Goal: Transaction & Acquisition: Purchase product/service

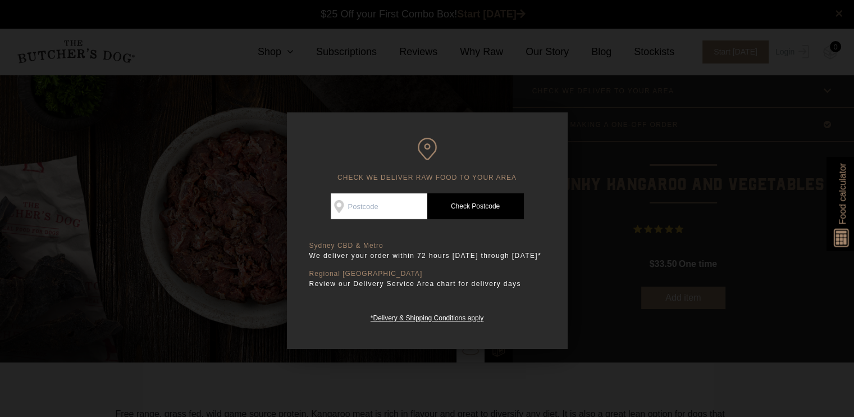
click at [379, 212] on input "Check Availability At" at bounding box center [379, 206] width 97 height 26
type input "2093"
click at [468, 207] on link "Check Postcode" at bounding box center [475, 206] width 97 height 26
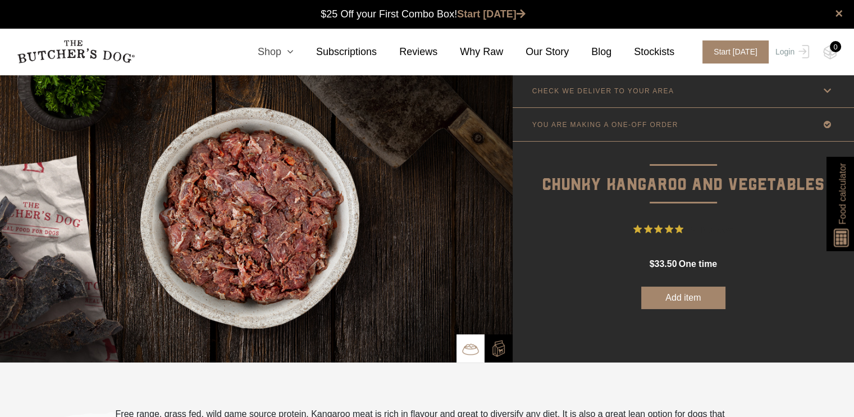
click at [290, 49] on link "Shop" at bounding box center [264, 51] width 58 height 15
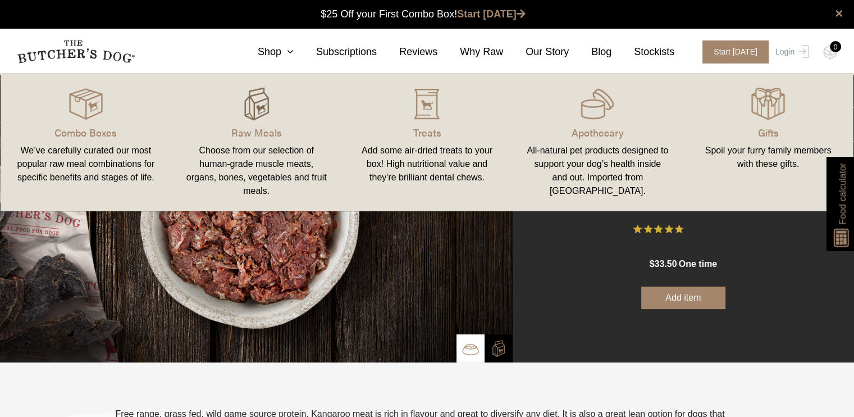
click at [253, 104] on img at bounding box center [257, 104] width 34 height 34
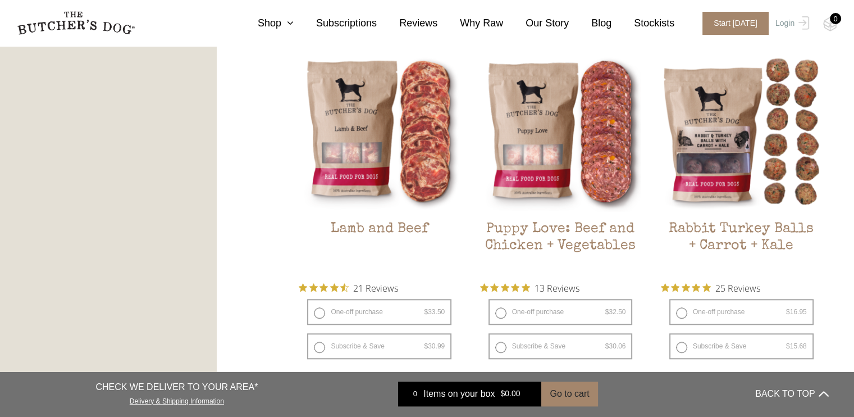
scroll to position [1067, 0]
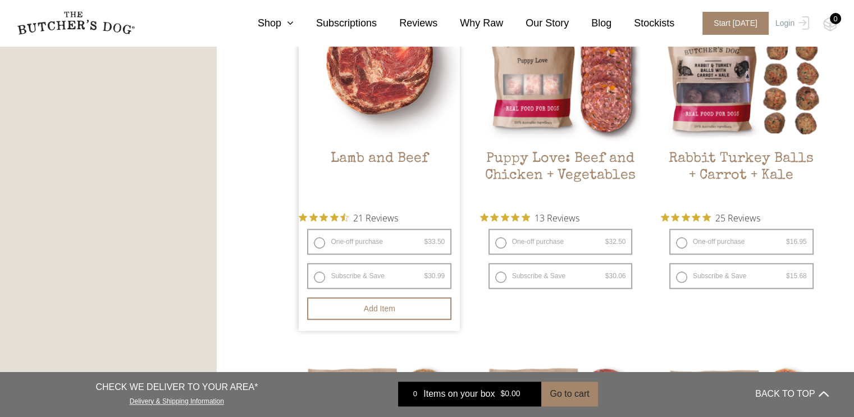
click at [355, 241] on label "One-off purchase $ 33.50 — or subscribe and save 7.5%" at bounding box center [379, 242] width 144 height 26
radio input "true"
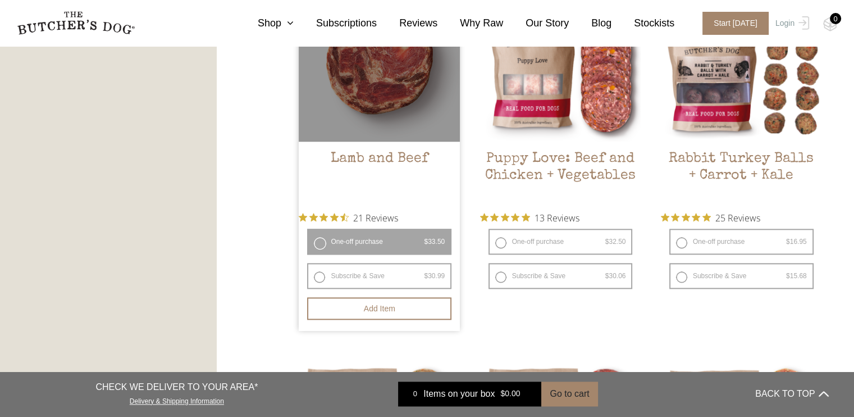
click at [319, 242] on label "One-off purchase $ 33.50 — or subscribe and save 7.5%" at bounding box center [379, 242] width 144 height 26
click at [389, 307] on button "Add item" at bounding box center [379, 308] width 144 height 22
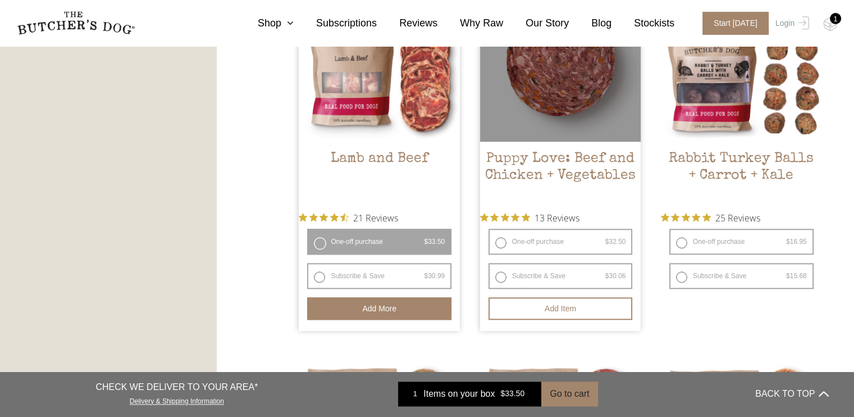
click at [531, 236] on label "One-off purchase $ 32.50 — or subscribe and save 7.5%" at bounding box center [560, 242] width 144 height 26
radio input "true"
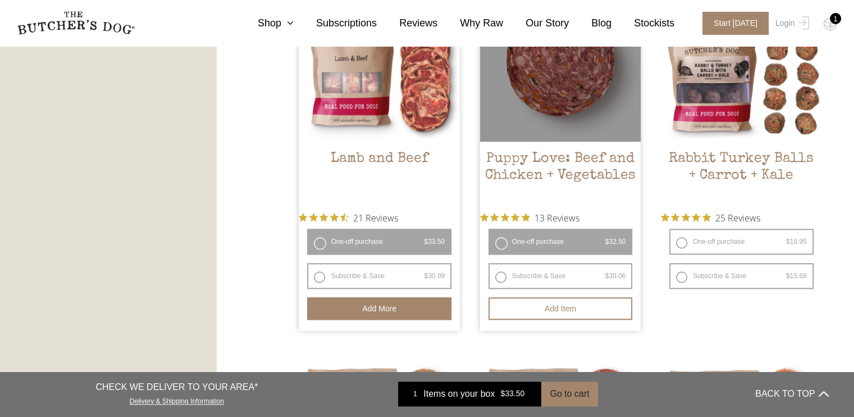
radio input "false"
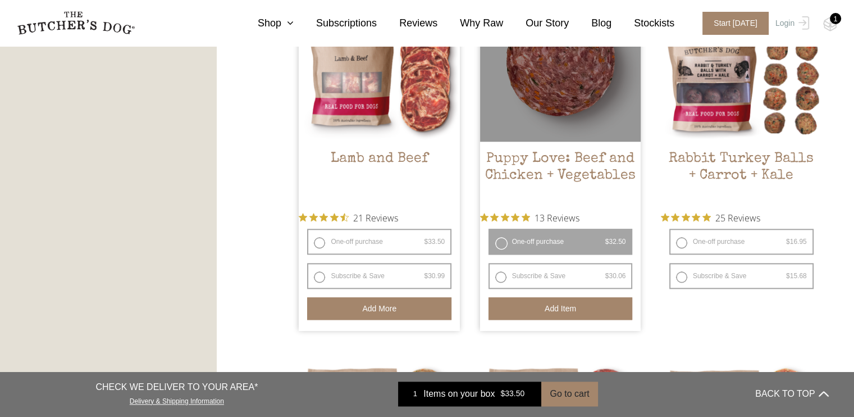
click at [573, 307] on button "Add item" at bounding box center [560, 308] width 144 height 22
click at [563, 306] on button "Add more" at bounding box center [560, 308] width 144 height 22
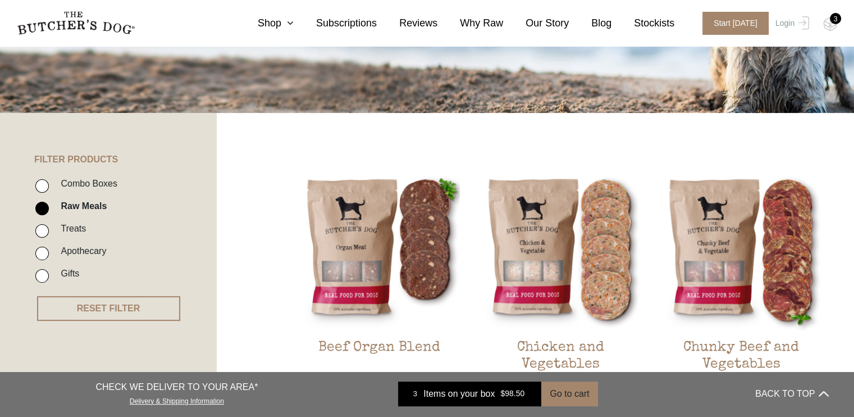
scroll to position [168, 0]
click at [289, 21] on link "Shop" at bounding box center [264, 23] width 58 height 15
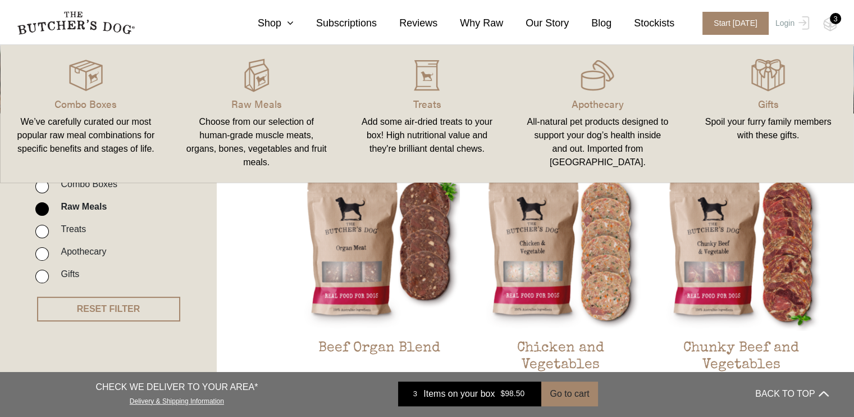
click at [591, 116] on div "All-natural pet products designed to support your dog’s health inside and out. …" at bounding box center [598, 142] width 144 height 54
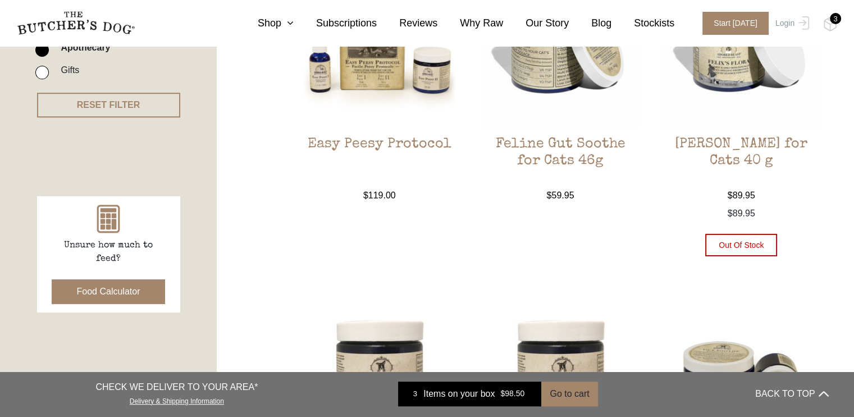
scroll to position [112, 0]
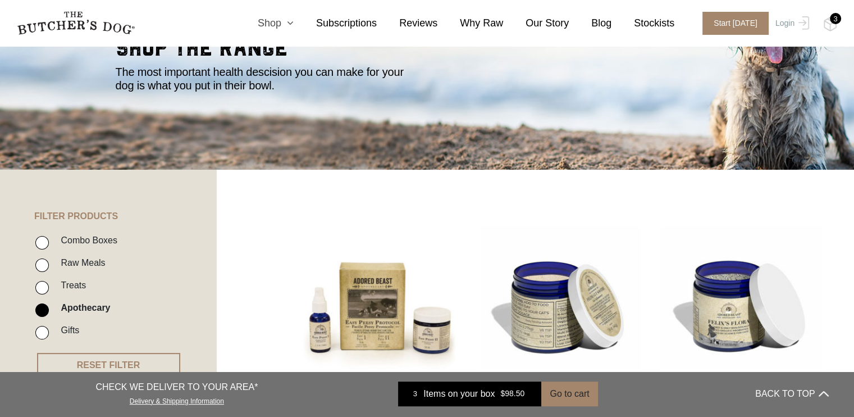
click at [286, 22] on link "Shop" at bounding box center [264, 23] width 58 height 15
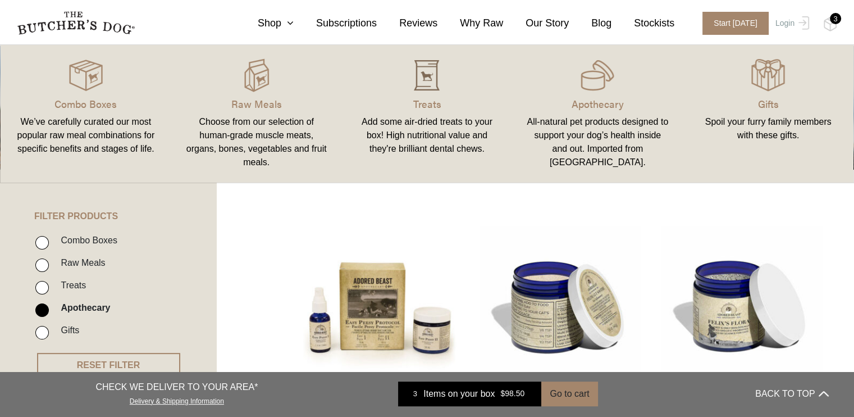
click at [420, 77] on img at bounding box center [427, 75] width 34 height 34
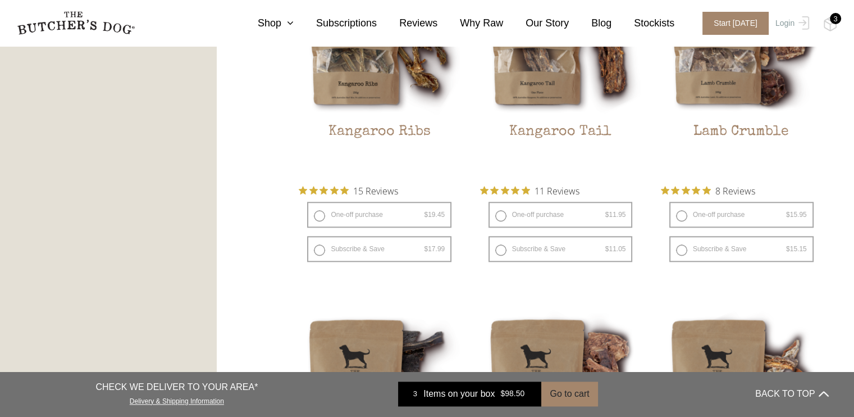
scroll to position [1123, 0]
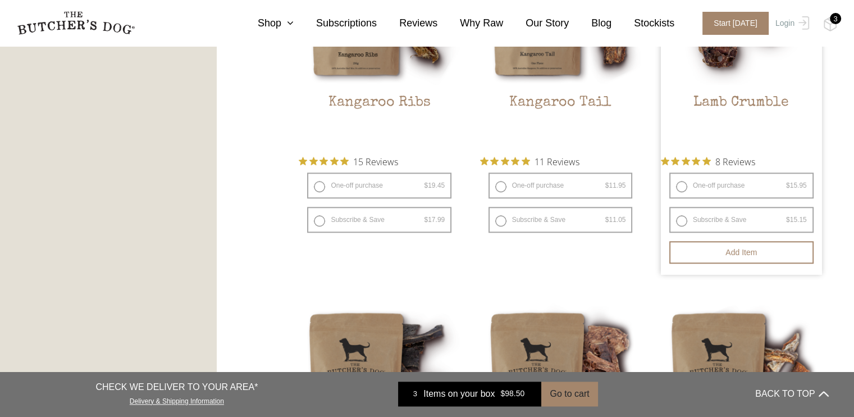
click at [692, 181] on label "One-off purchase $ 15.95 — or subscribe and save 5%" at bounding box center [741, 185] width 144 height 26
radio input "true"
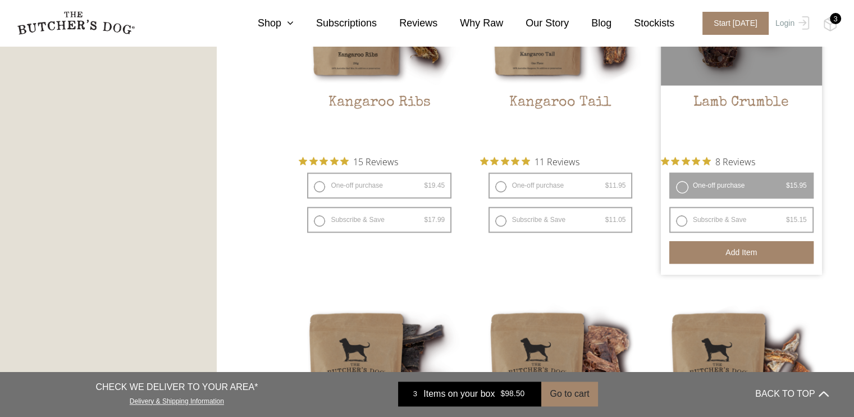
click at [742, 252] on button "Add item" at bounding box center [741, 252] width 144 height 22
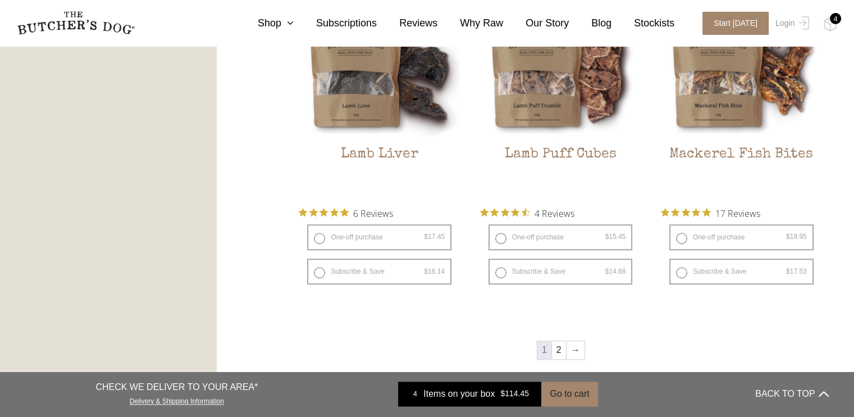
scroll to position [1460, 0]
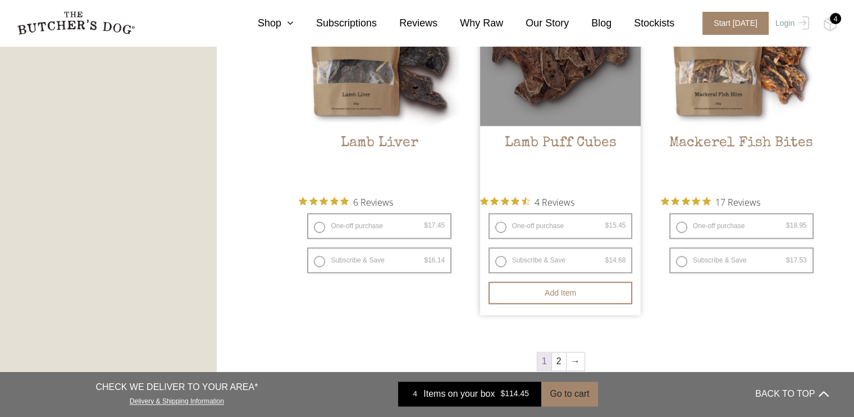
click at [535, 222] on label "One-off purchase $ 15.45 — or subscribe and save 5%" at bounding box center [560, 226] width 144 height 26
radio input "true"
radio input "false"
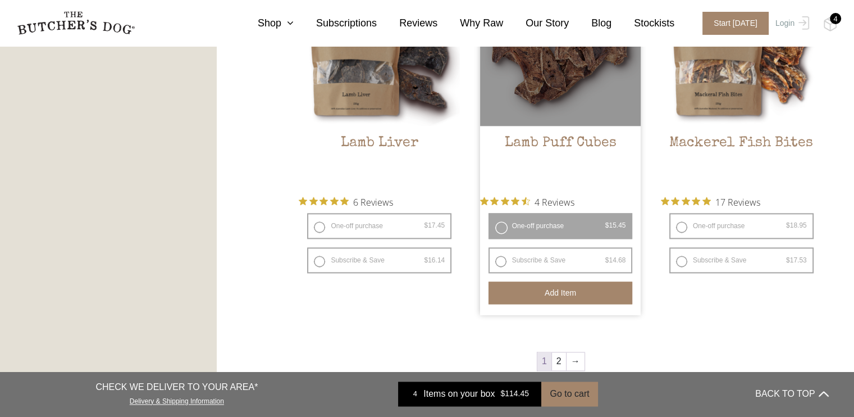
click at [566, 293] on button "Add item" at bounding box center [560, 292] width 144 height 22
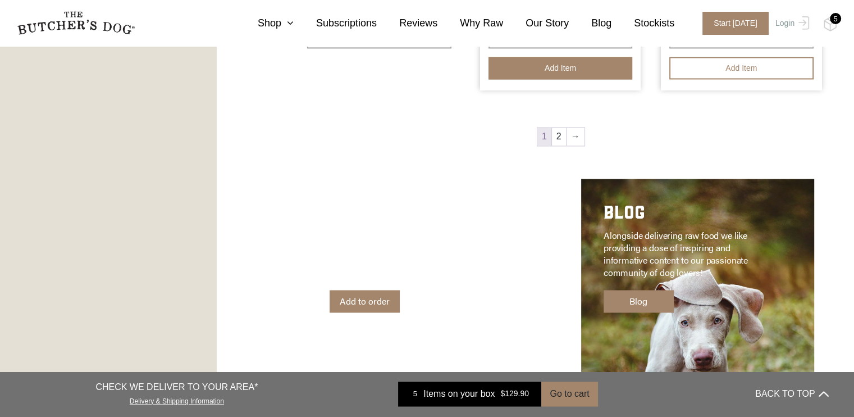
scroll to position [1741, 0]
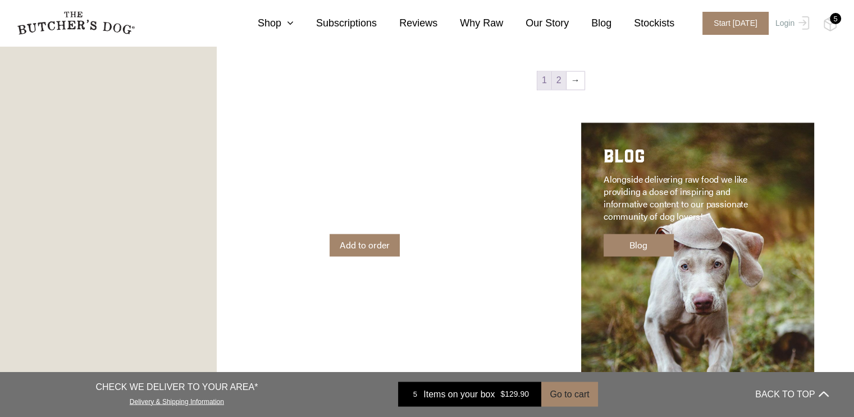
click at [562, 81] on link "2" at bounding box center [559, 80] width 14 height 18
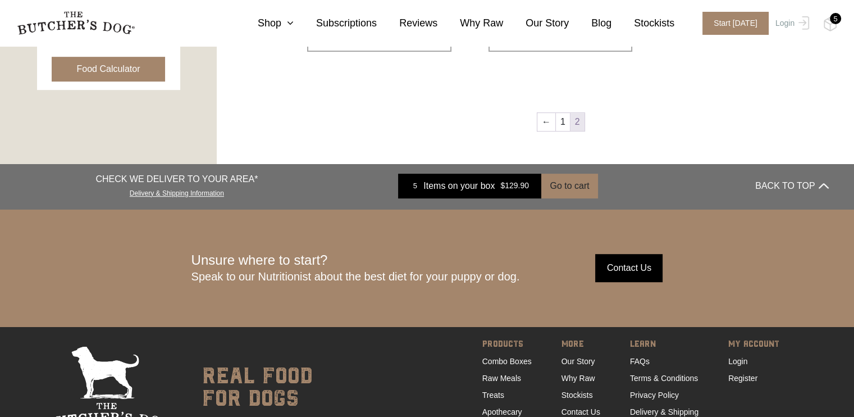
scroll to position [647, 0]
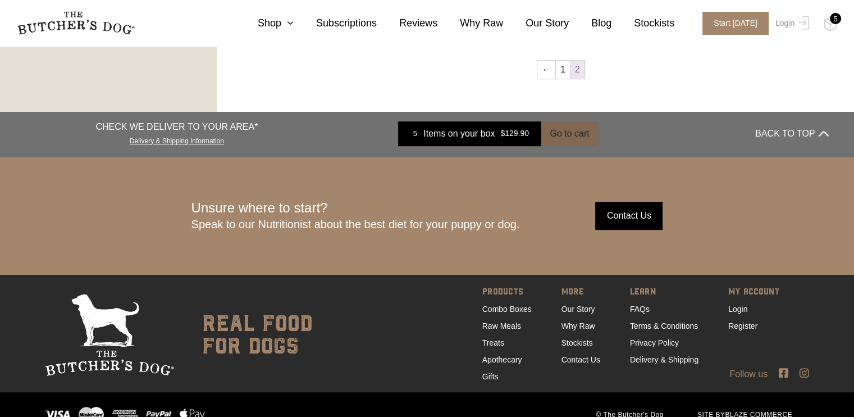
click at [564, 134] on button "Go to cart" at bounding box center [569, 133] width 56 height 25
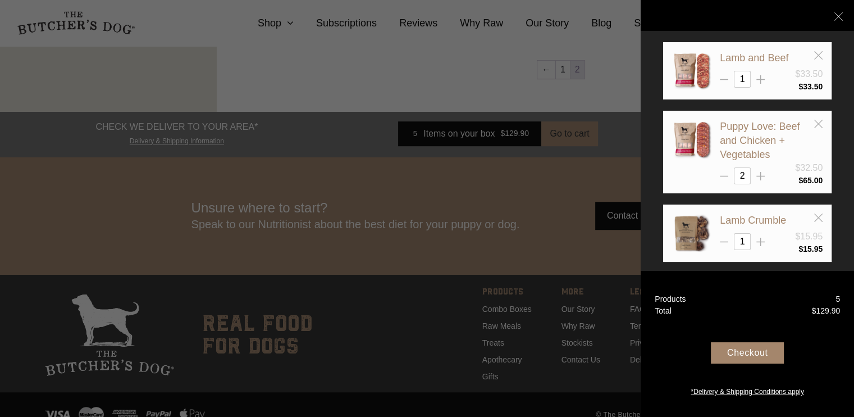
click at [756, 348] on div "Checkout" at bounding box center [747, 352] width 73 height 21
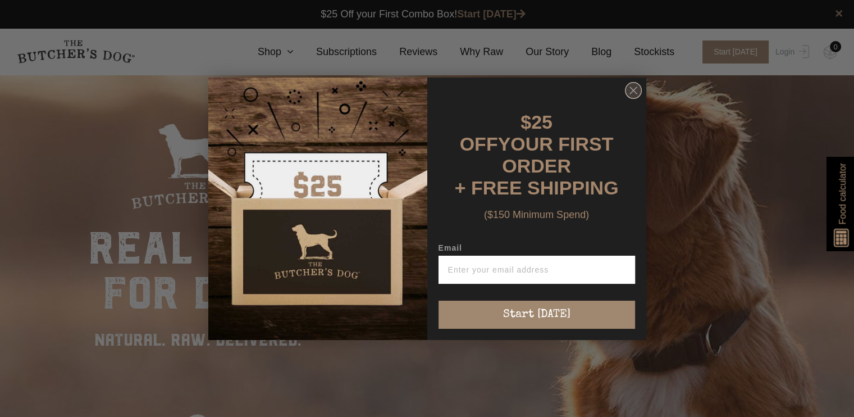
click at [632, 93] on icon "Close dialog" at bounding box center [633, 90] width 7 height 7
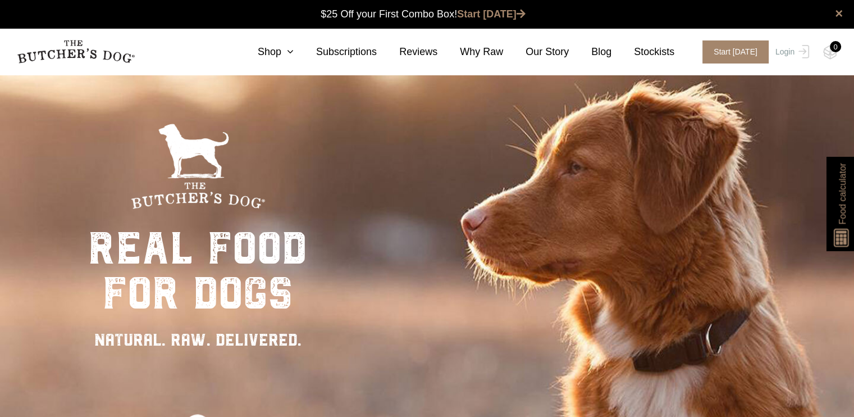
click at [70, 45] on img at bounding box center [76, 52] width 118 height 24
